Goal: Navigation & Orientation: Find specific page/section

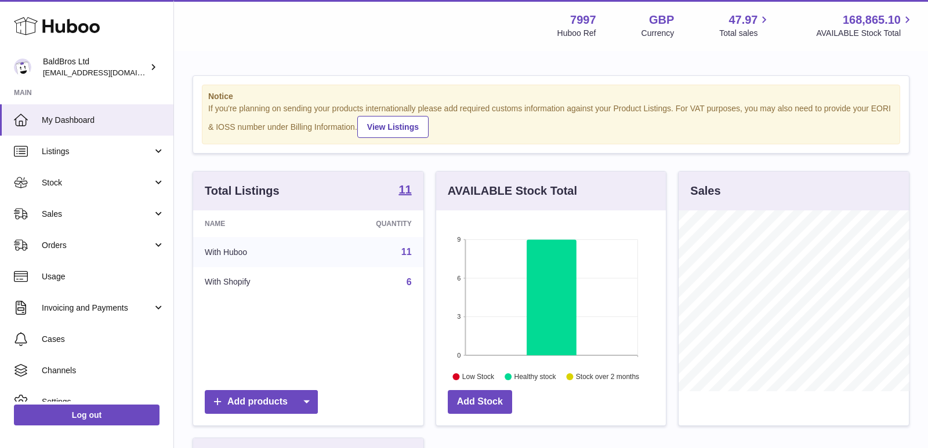
scroll to position [180, 230]
click at [112, 167] on link "Stock" at bounding box center [86, 182] width 173 height 31
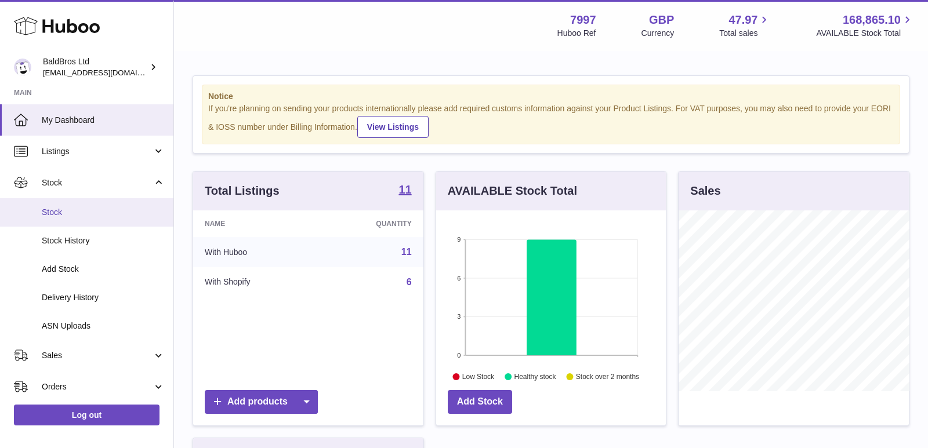
click at [90, 207] on span "Stock" at bounding box center [103, 212] width 123 height 11
